Goal: Task Accomplishment & Management: Complete application form

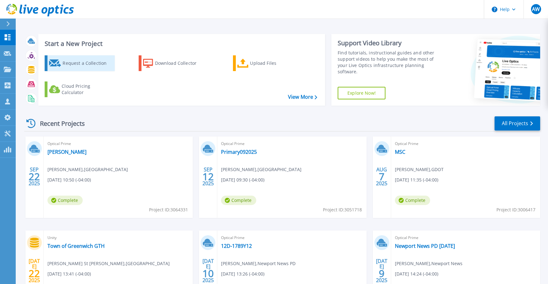
click at [76, 62] on div "Request a Collection" at bounding box center [88, 63] width 50 height 13
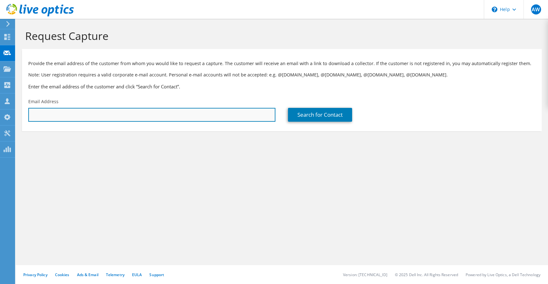
click at [105, 118] on input "text" at bounding box center [151, 115] width 247 height 14
paste input "[PERSON_NAME];"
type input "[PERSON_NAME];"
paste input "[EMAIL_ADDRESS][DOMAIN_NAME]"
type input "[EMAIL_ADDRESS][DOMAIN_NAME]"
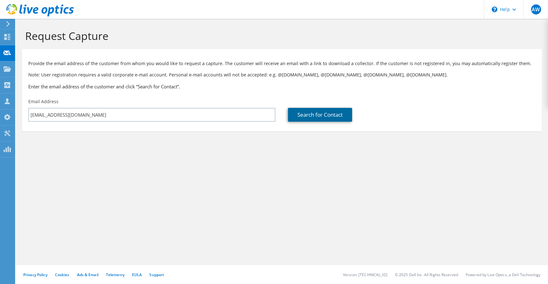
click at [327, 115] on link "Search for Contact" at bounding box center [320, 115] width 64 height 14
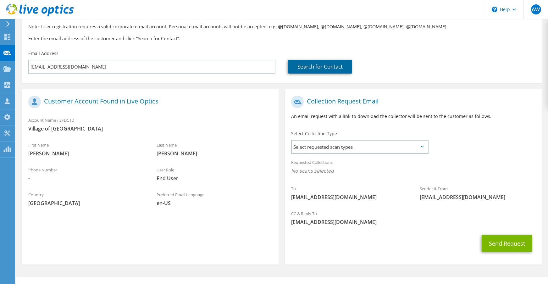
scroll to position [60, 0]
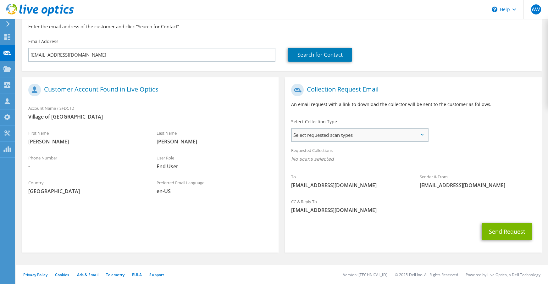
click at [341, 134] on span "Select requested scan types" at bounding box center [359, 134] width 136 height 13
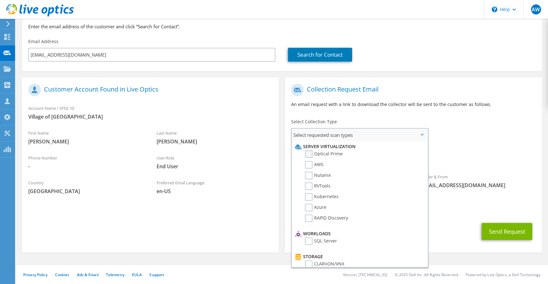
click at [319, 155] on label "Optical Prime" at bounding box center [324, 154] width 38 height 8
click at [0, 0] on input "Optical Prime" at bounding box center [0, 0] width 0 height 0
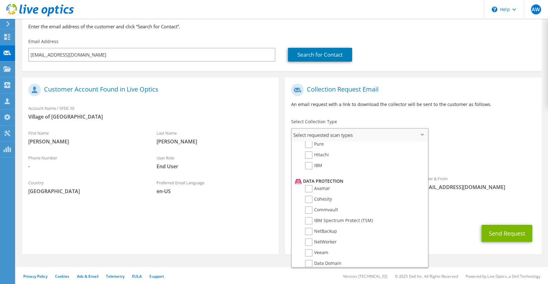
scroll to position [251, 0]
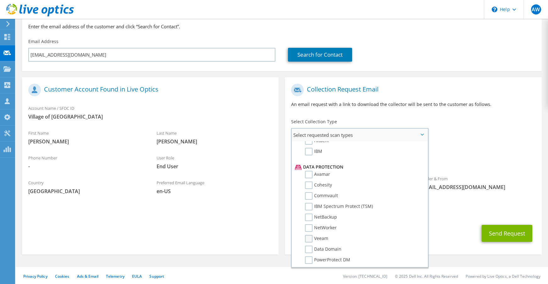
click at [311, 240] on label "Veeam" at bounding box center [316, 239] width 23 height 8
click at [0, 0] on input "Veeam" at bounding box center [0, 0] width 0 height 0
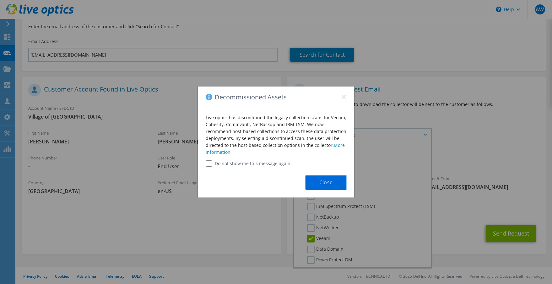
click at [323, 181] on button "Close" at bounding box center [326, 182] width 41 height 14
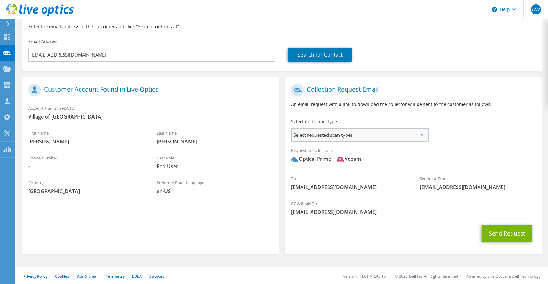
click at [377, 136] on span "Select requested scan types" at bounding box center [359, 134] width 136 height 13
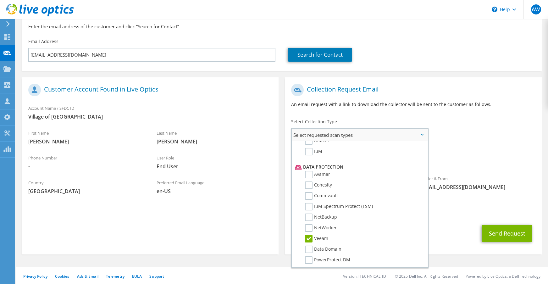
click at [307, 239] on label "Veeam" at bounding box center [316, 239] width 23 height 8
click at [0, 0] on input "Veeam" at bounding box center [0, 0] width 0 height 0
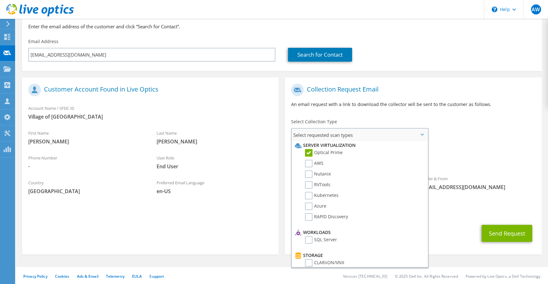
scroll to position [0, 0]
click at [492, 168] on div "Requested Collections No scans selected Optical Prime" at bounding box center [413, 156] width 256 height 25
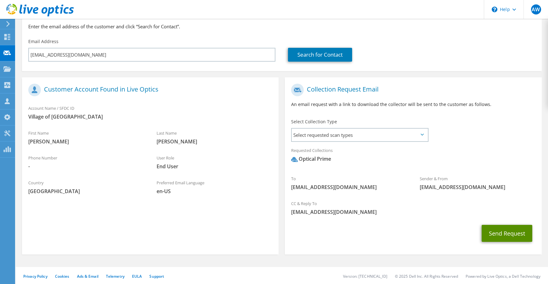
click at [514, 234] on button "Send Request" at bounding box center [506, 233] width 51 height 17
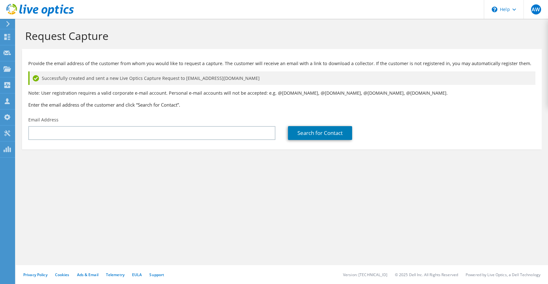
click at [471, 41] on h1 "Request Capture" at bounding box center [280, 35] width 510 height 13
